Goal: Information Seeking & Learning: Find specific fact

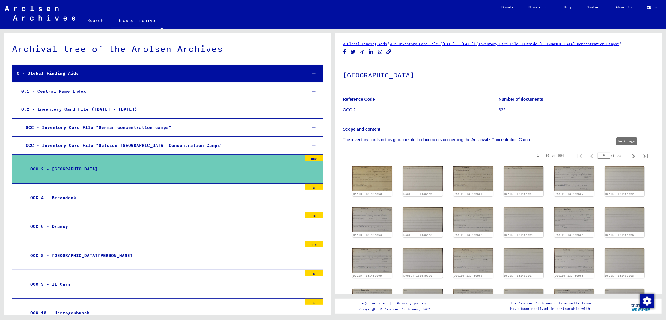
click at [629, 156] on icon "Next page" at bounding box center [633, 156] width 8 height 8
type input "*"
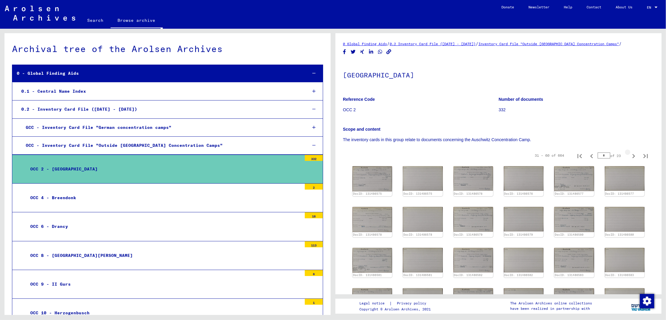
click at [629, 156] on icon "Next page" at bounding box center [633, 156] width 8 height 8
type input "*"
click at [629, 156] on icon "Next page" at bounding box center [633, 156] width 8 height 8
type input "*"
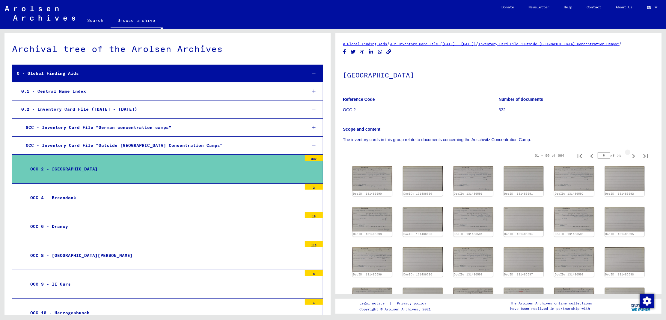
type input "*"
click at [367, 180] on img at bounding box center [372, 179] width 42 height 26
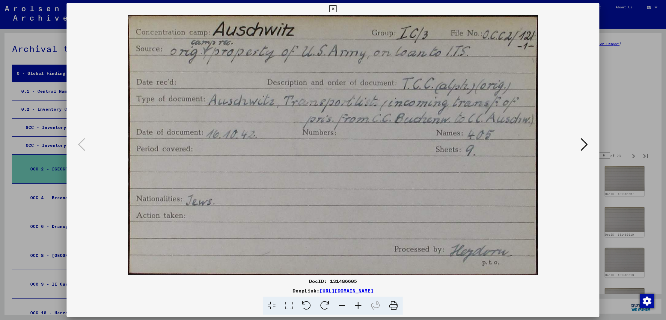
click at [584, 145] on icon at bounding box center [583, 144] width 7 height 14
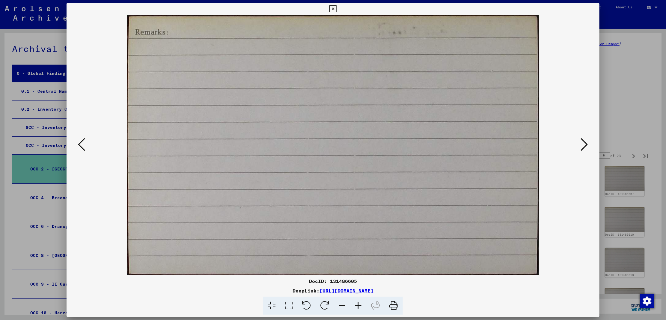
click at [584, 145] on icon at bounding box center [583, 144] width 7 height 14
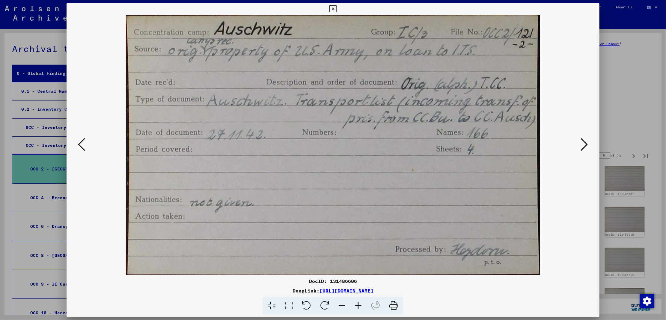
click at [584, 145] on icon at bounding box center [583, 144] width 7 height 14
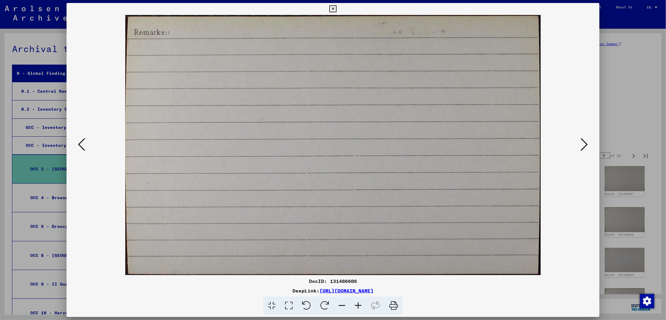
click at [584, 145] on icon at bounding box center [583, 144] width 7 height 14
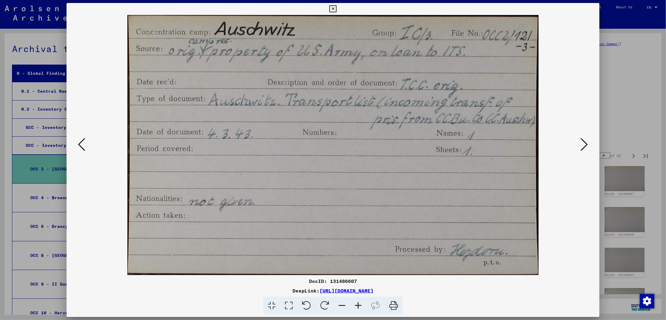
click at [584, 145] on icon at bounding box center [583, 144] width 7 height 14
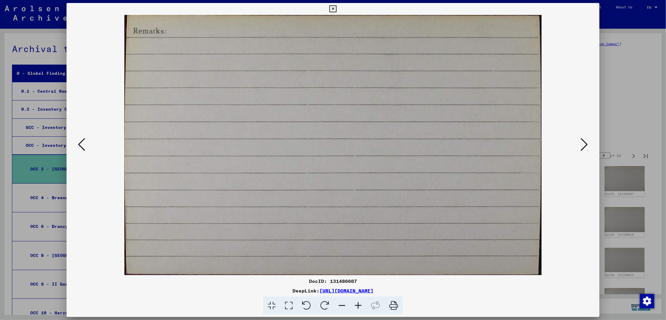
click at [584, 145] on icon at bounding box center [583, 144] width 7 height 14
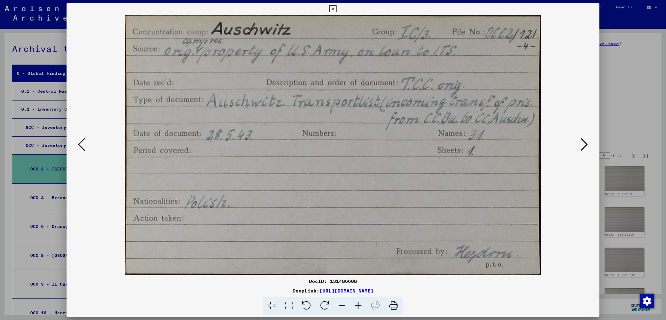
click at [584, 145] on icon at bounding box center [583, 144] width 7 height 14
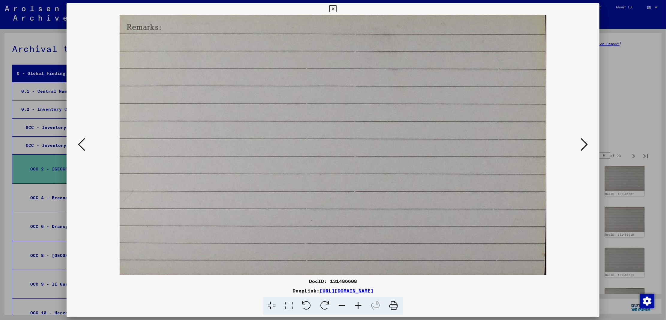
click at [584, 145] on icon at bounding box center [583, 144] width 7 height 14
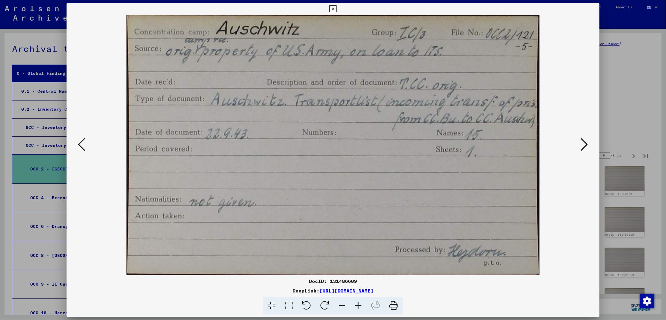
click at [584, 145] on icon at bounding box center [583, 144] width 7 height 14
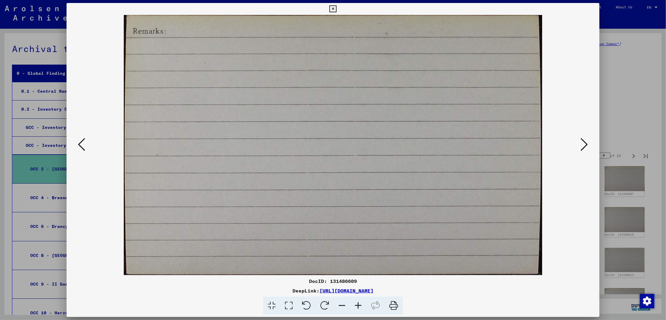
click at [584, 145] on icon at bounding box center [583, 144] width 7 height 14
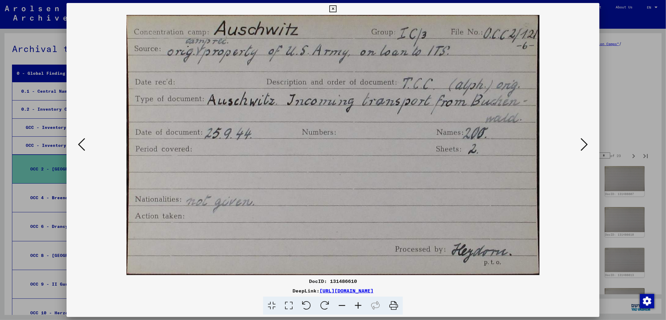
click at [584, 145] on icon at bounding box center [583, 144] width 7 height 14
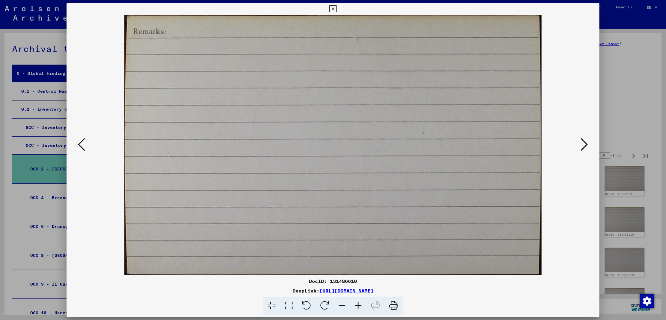
click at [617, 128] on div at bounding box center [333, 160] width 666 height 320
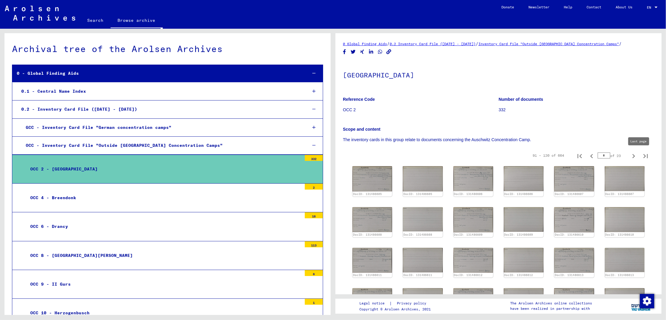
click at [643, 156] on icon "Last page" at bounding box center [645, 156] width 4 height 4
type input "**"
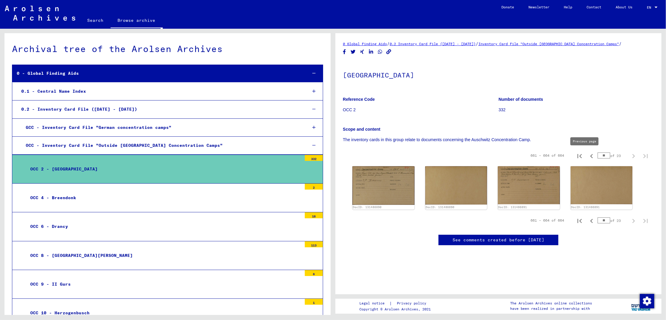
click at [587, 157] on icon "Previous page" at bounding box center [591, 156] width 8 height 8
type input "**"
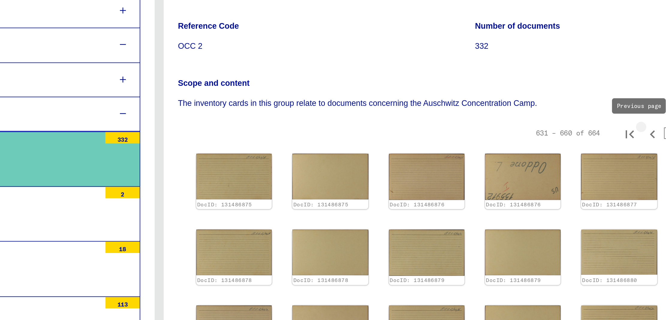
click at [587, 154] on icon "Previous page" at bounding box center [591, 156] width 8 height 8
type input "**"
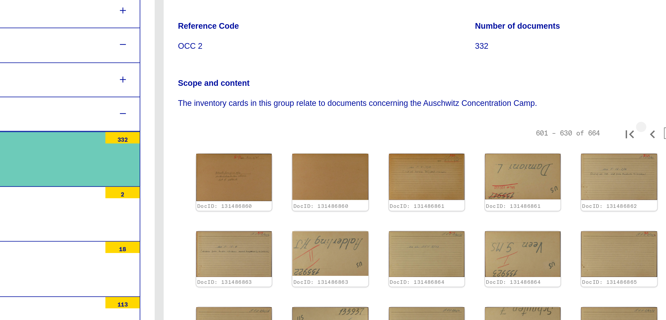
click at [587, 154] on icon "Previous page" at bounding box center [591, 156] width 8 height 8
type input "**"
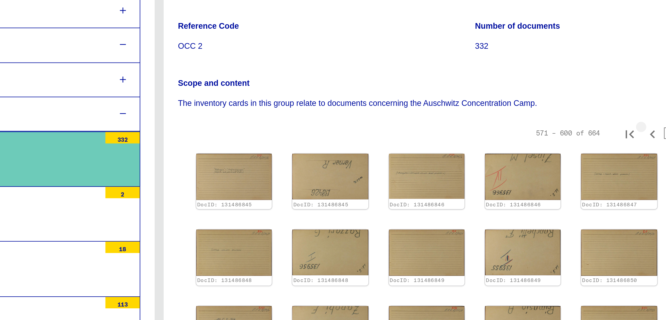
click at [587, 154] on icon "Previous page" at bounding box center [591, 156] width 8 height 8
type input "**"
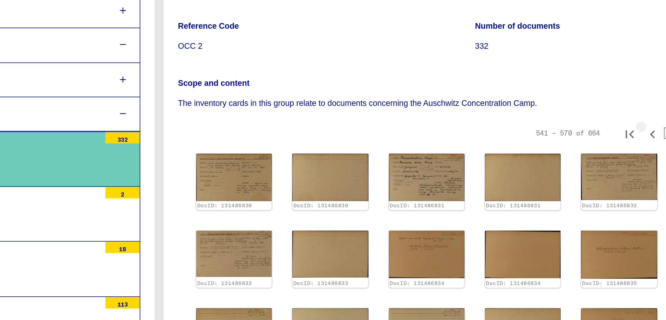
click at [587, 154] on icon "Previous page" at bounding box center [591, 156] width 8 height 8
type input "**"
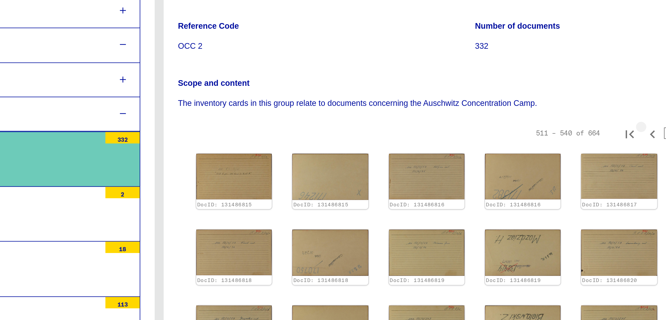
click at [587, 154] on icon "Previous page" at bounding box center [591, 156] width 8 height 8
type input "**"
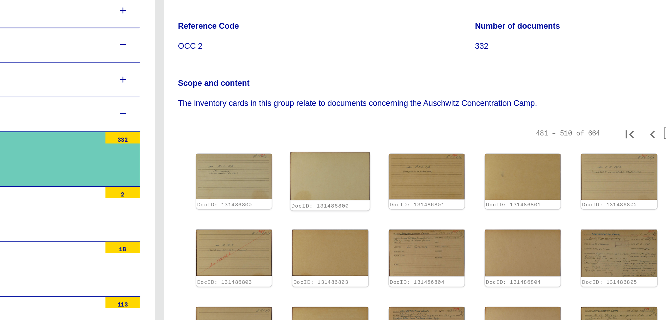
click at [424, 180] on img at bounding box center [423, 178] width 42 height 25
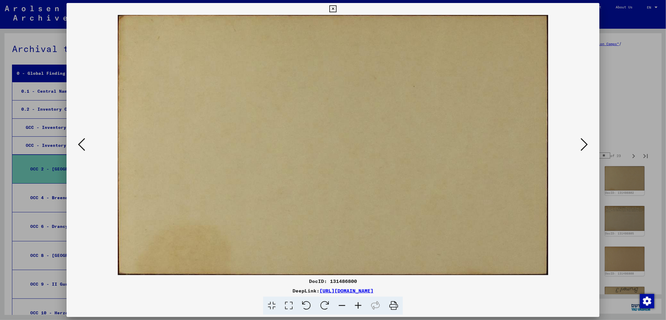
click at [81, 145] on icon at bounding box center [81, 144] width 7 height 14
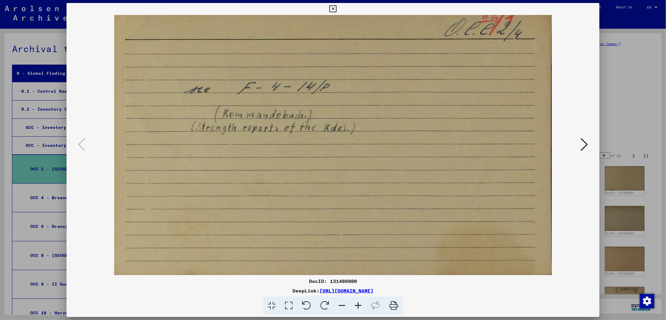
drag, startPoint x: 445, startPoint y: 291, endPoint x: 253, endPoint y: 285, distance: 191.5
click at [253, 285] on div "DocID: 131486800 DeepLink: [URL][DOMAIN_NAME]" at bounding box center [332, 296] width 533 height 37
copy div "[URL][DOMAIN_NAME]"
